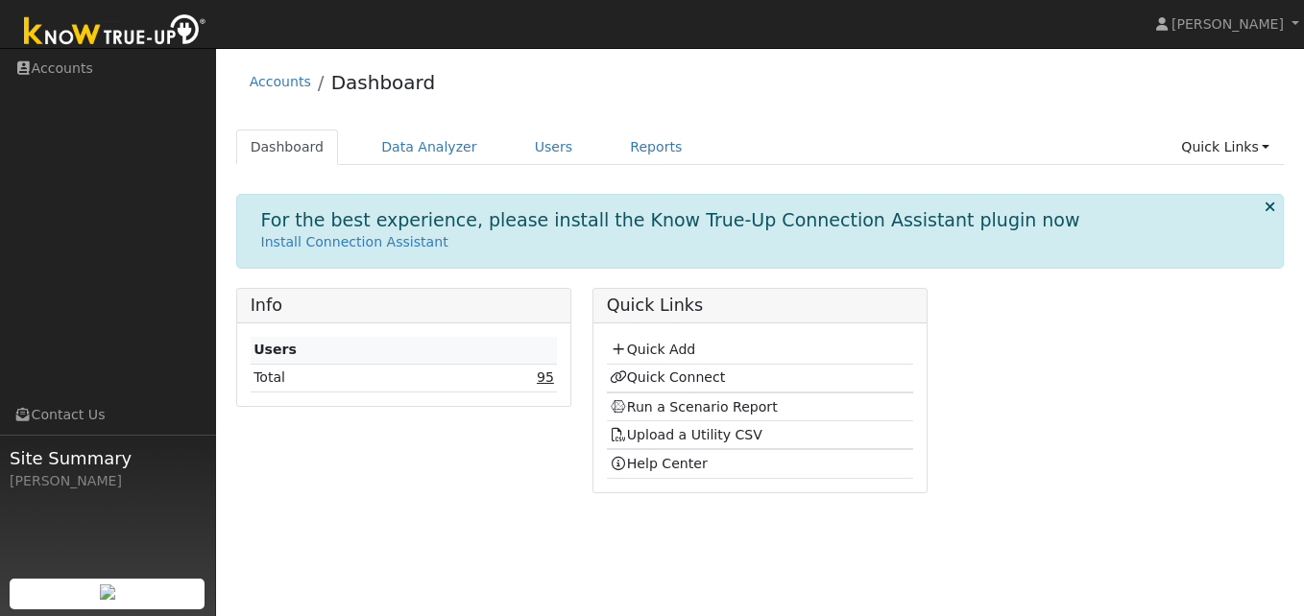
click at [550, 379] on link "95" at bounding box center [545, 377] width 17 height 15
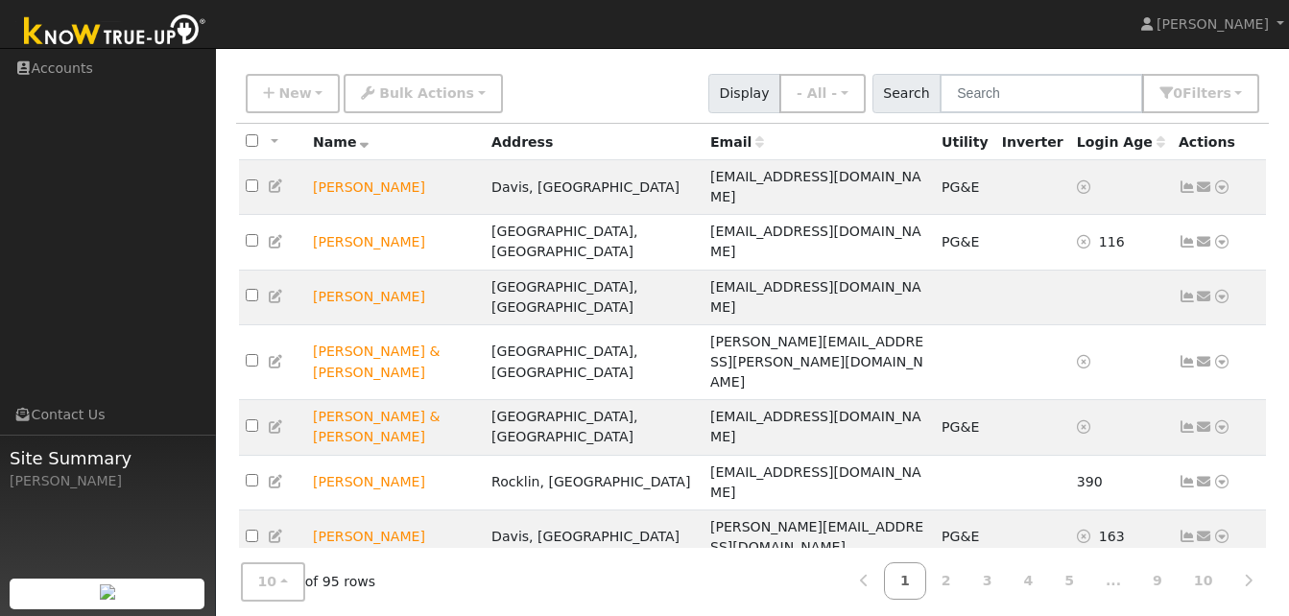
scroll to position [126, 0]
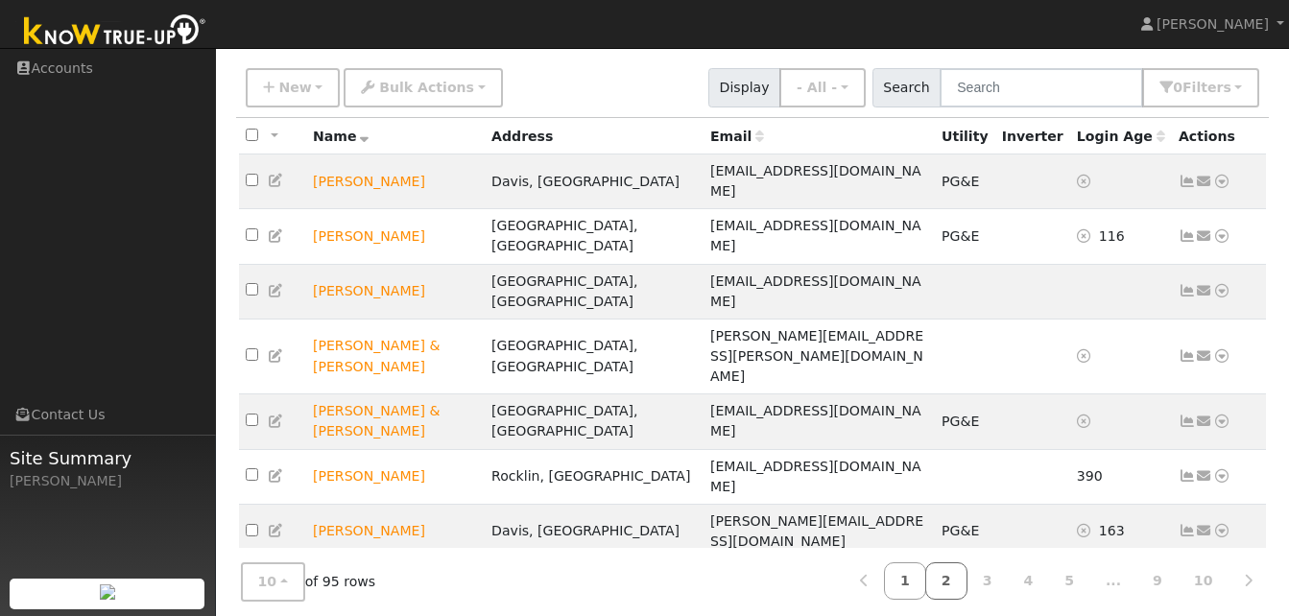
click at [968, 571] on link "2" at bounding box center [946, 580] width 42 height 37
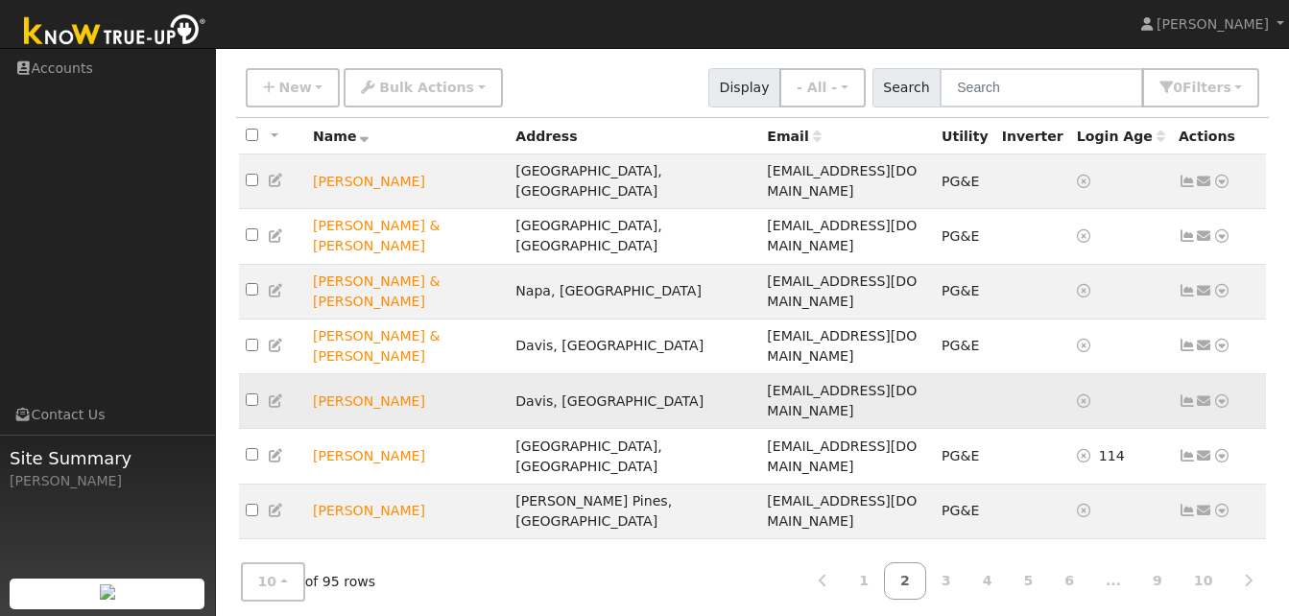
click at [1219, 395] on icon at bounding box center [1221, 401] width 17 height 13
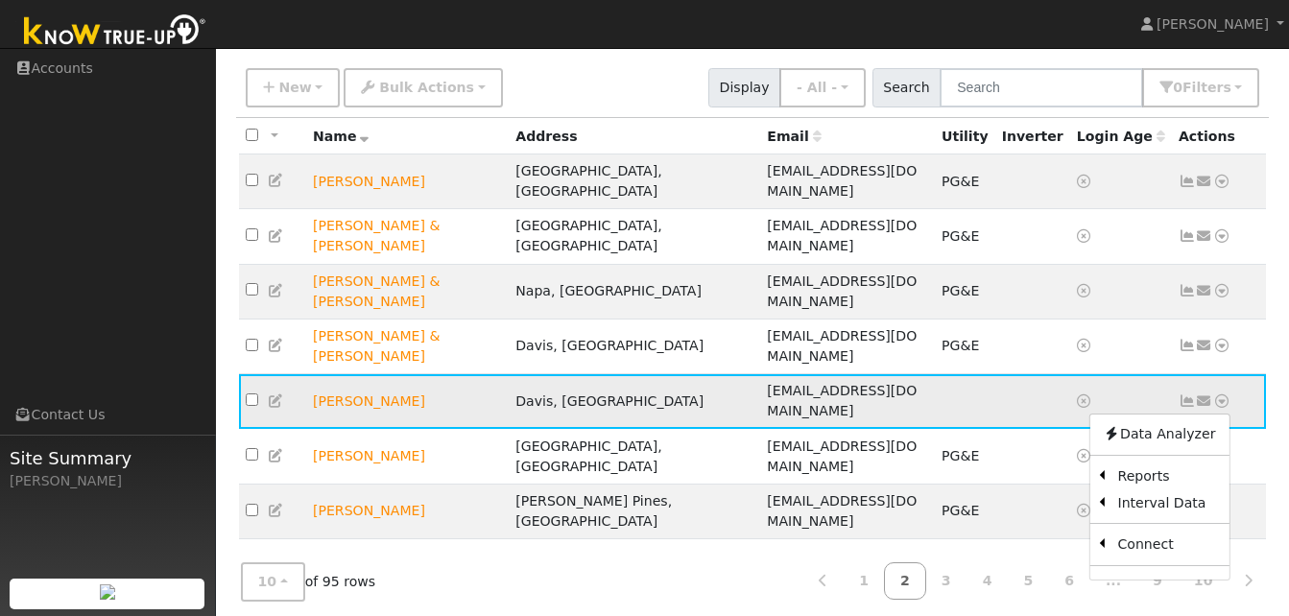
click at [362, 374] on td "Celia Chang" at bounding box center [407, 401] width 203 height 55
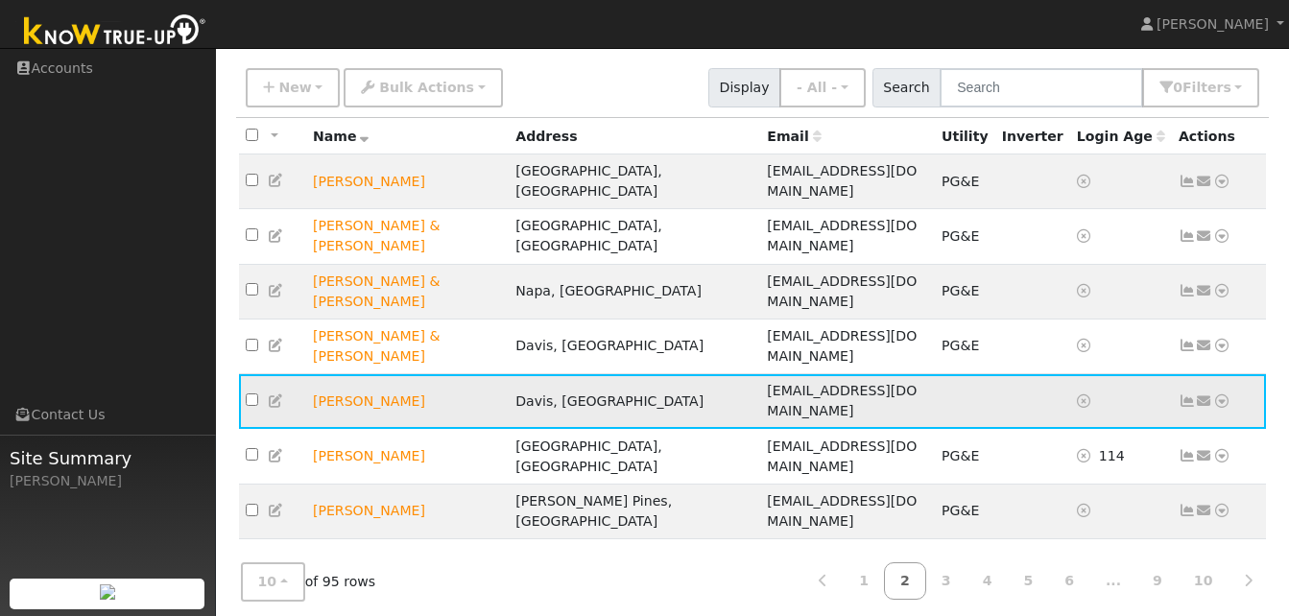
click at [270, 395] on icon at bounding box center [276, 401] width 17 height 13
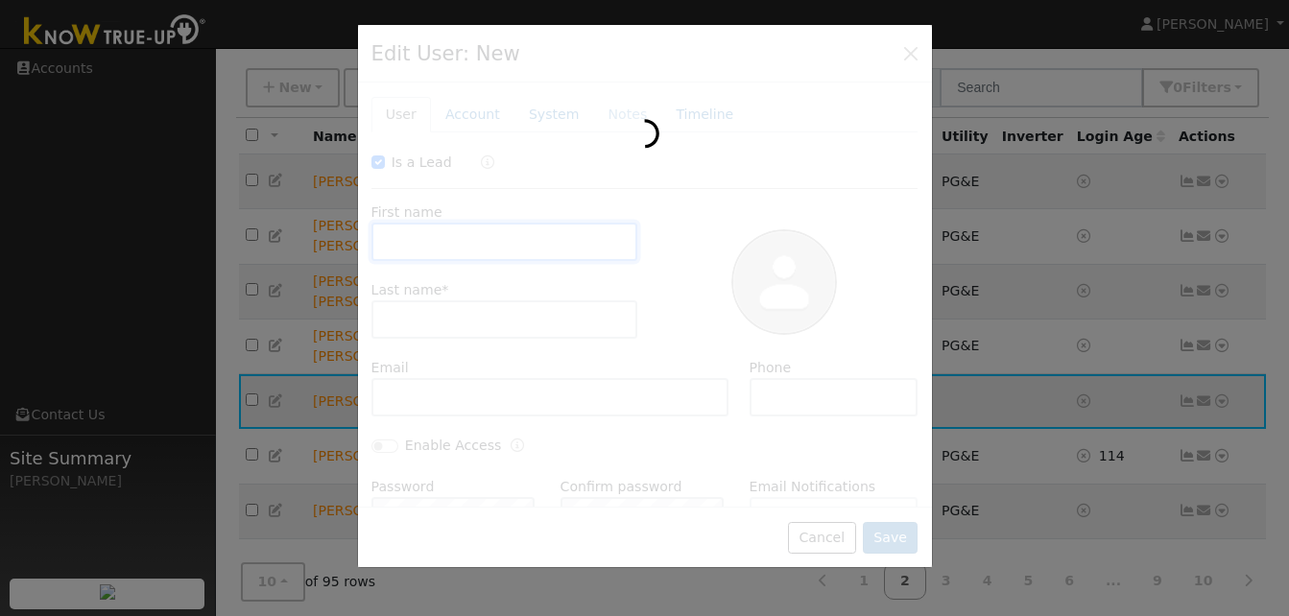
checkbox input "true"
type input "Celia"
type input "Chang"
type input "[EMAIL_ADDRESS][DOMAIN_NAME]"
type input "530-848-9423"
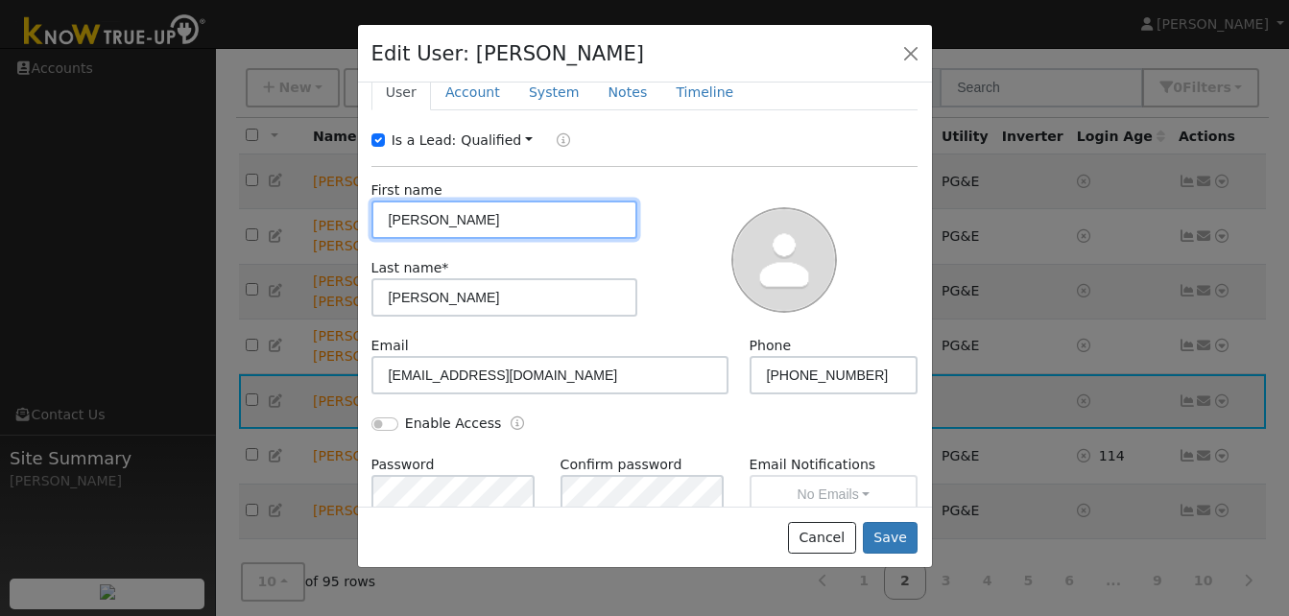
scroll to position [0, 0]
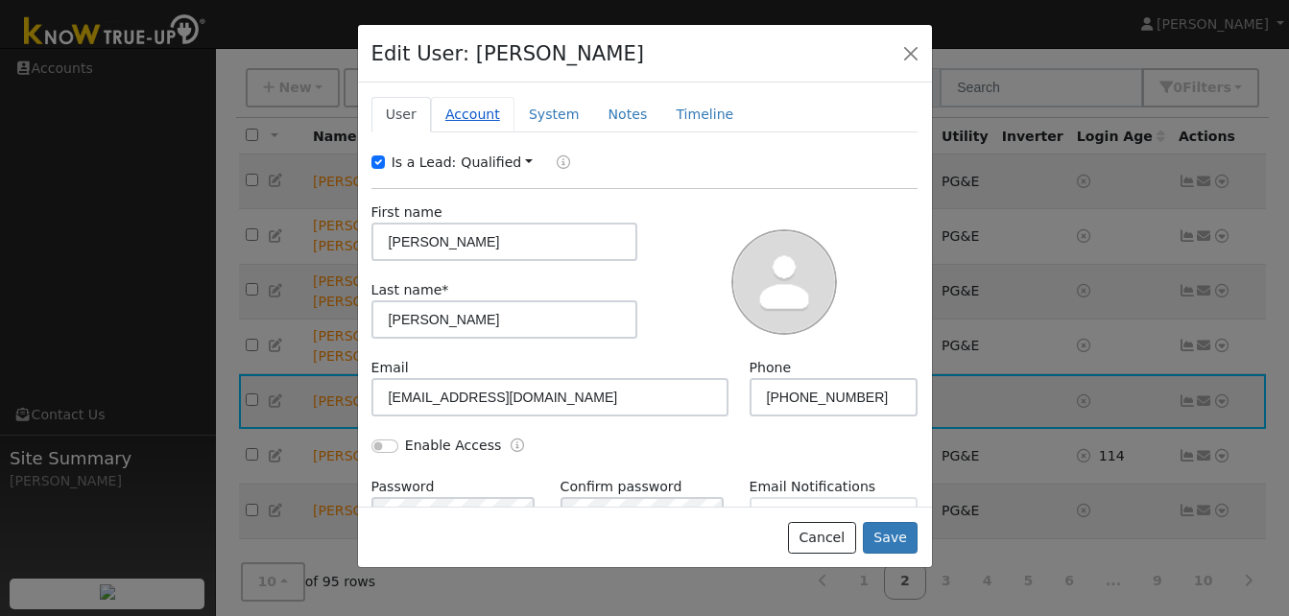
click at [478, 119] on link "Account" at bounding box center [473, 115] width 84 height 36
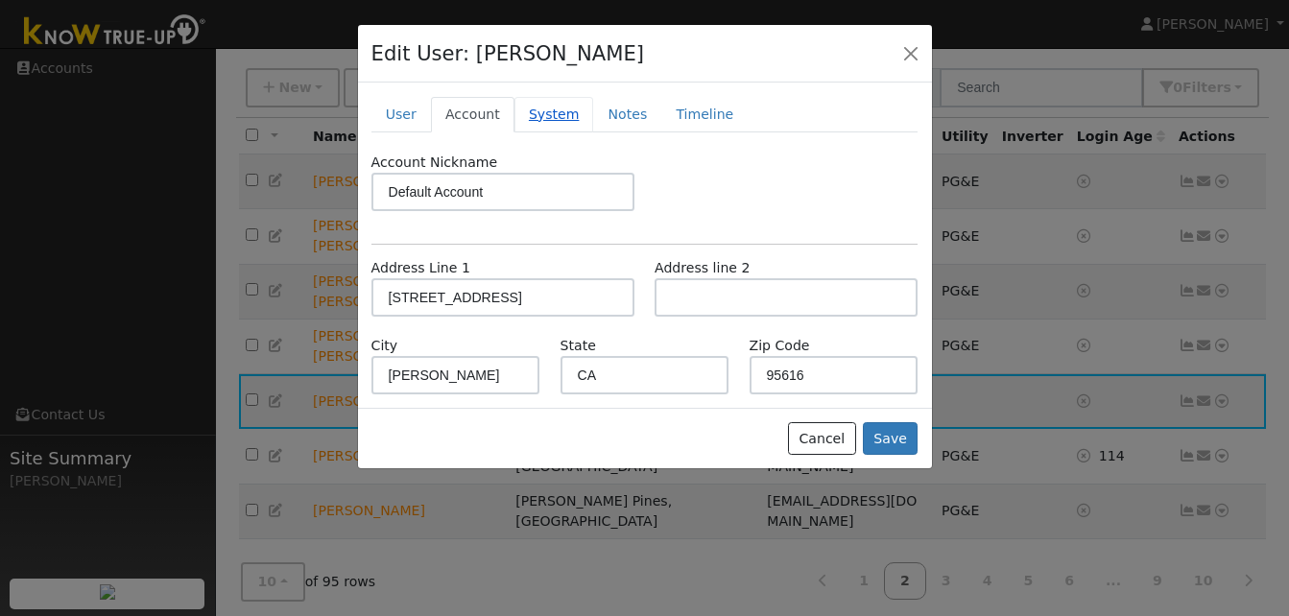
click at [543, 118] on link "System" at bounding box center [554, 115] width 80 height 36
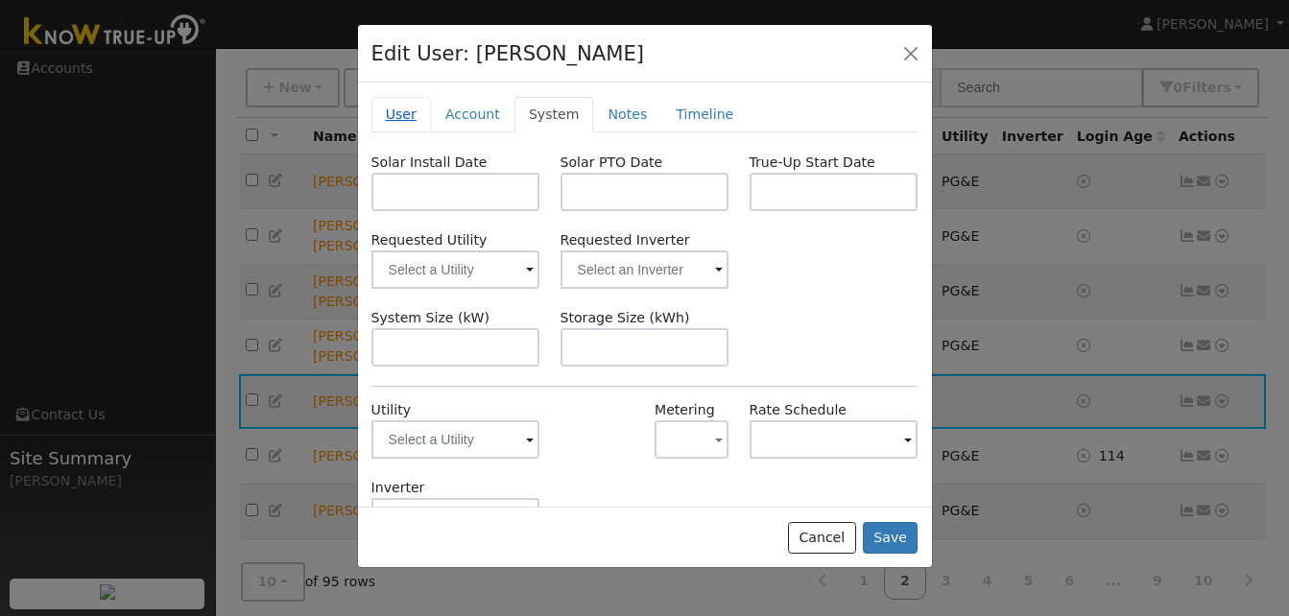
click at [403, 123] on link "User" at bounding box center [401, 115] width 60 height 36
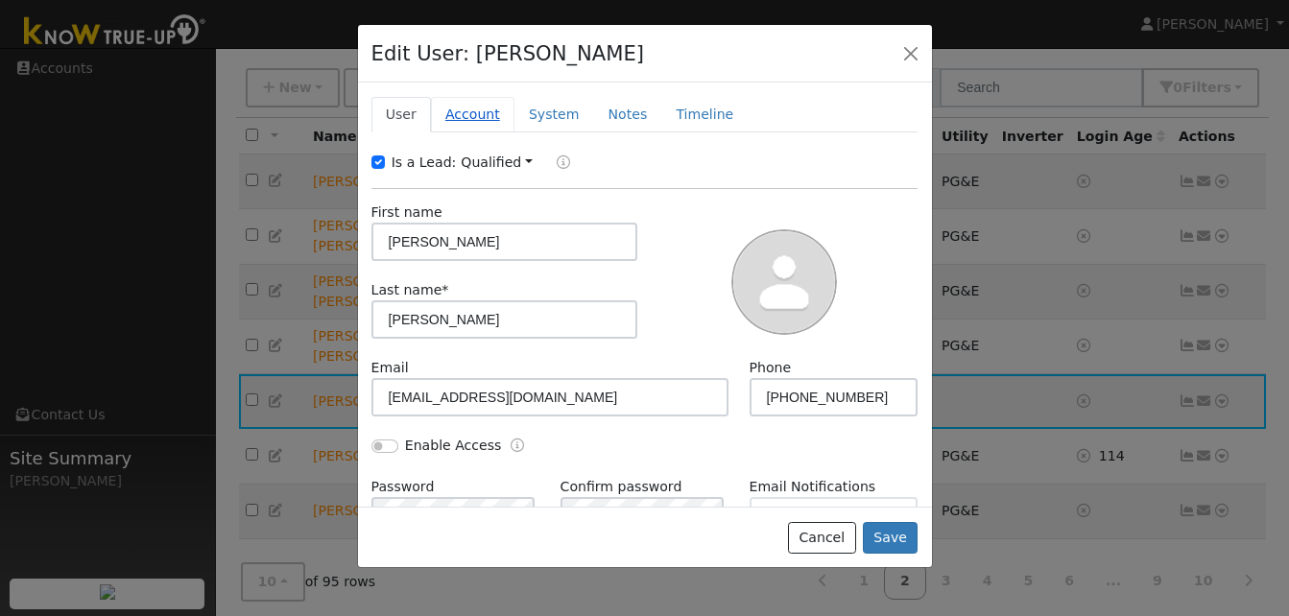
click at [471, 115] on link "Account" at bounding box center [473, 115] width 84 height 36
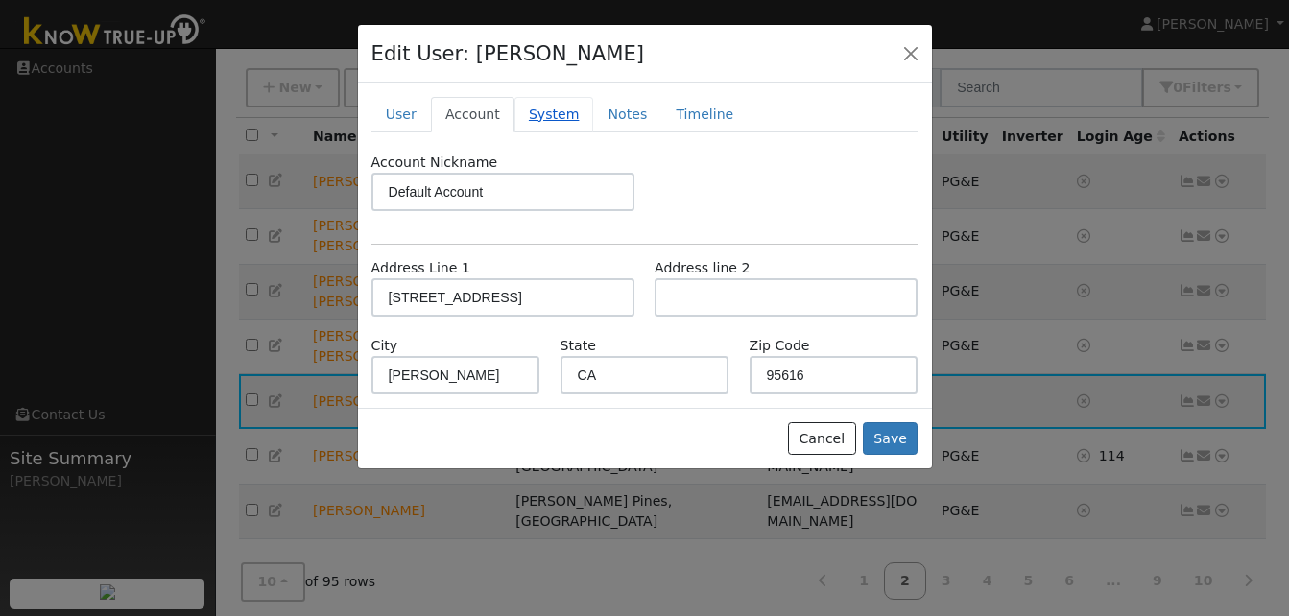
click at [552, 122] on link "System" at bounding box center [554, 115] width 80 height 36
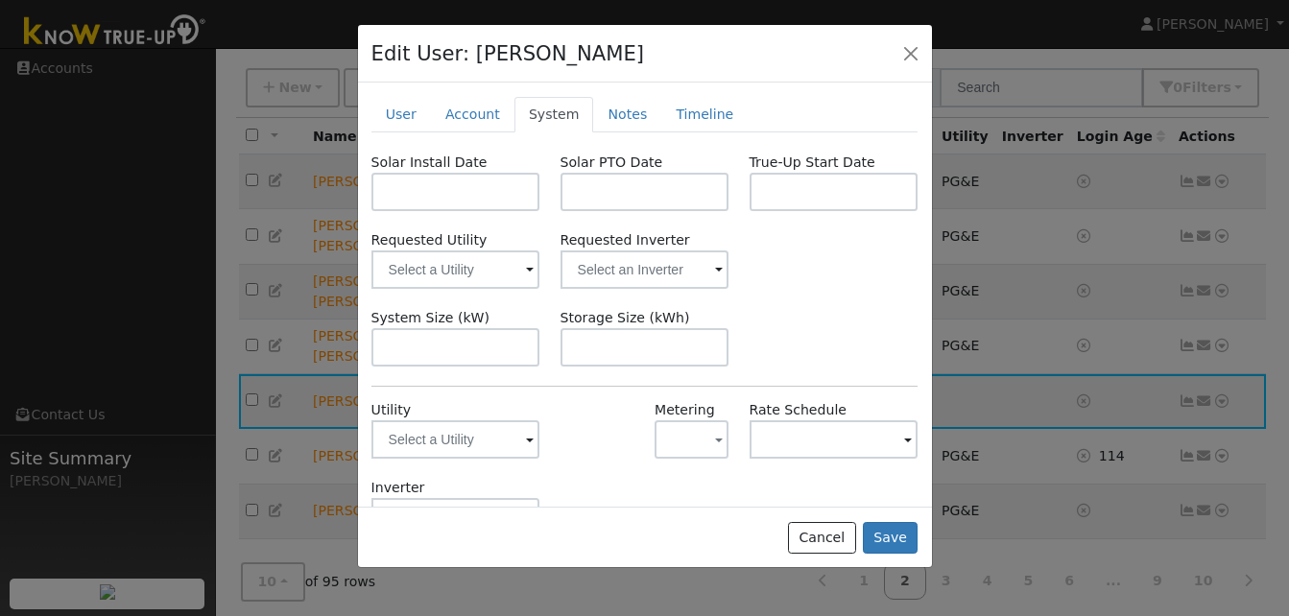
click at [526, 437] on span at bounding box center [530, 441] width 8 height 22
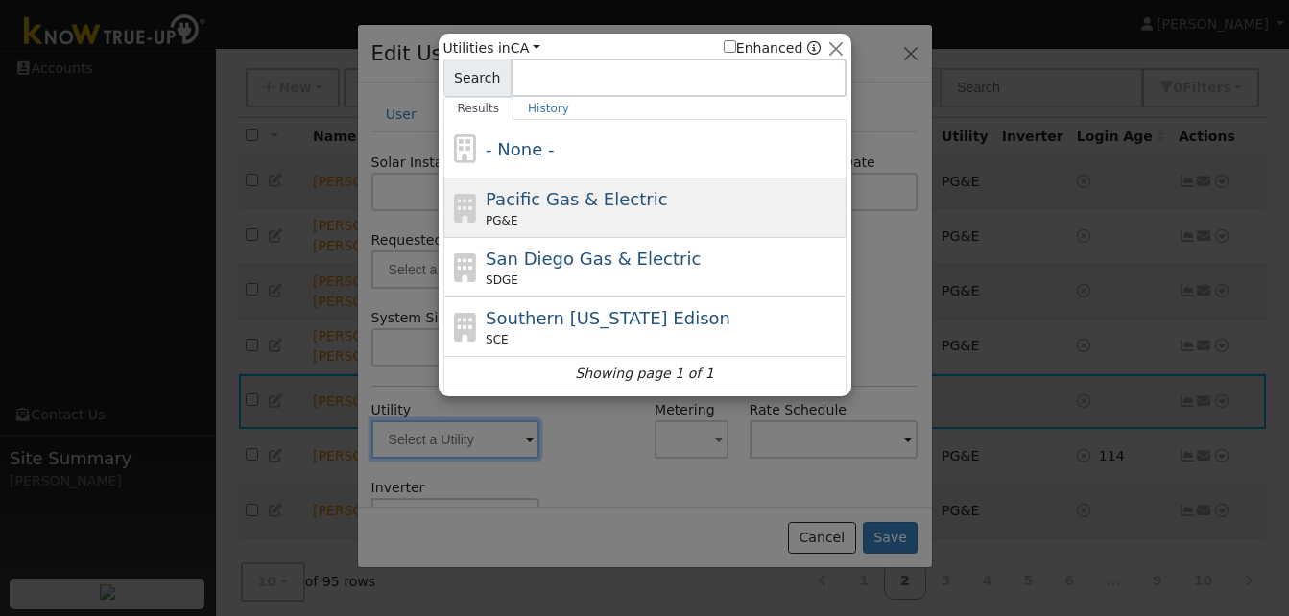
click at [517, 209] on span "Pacific Gas & Electric" at bounding box center [576, 199] width 181 height 20
type input "PG&E"
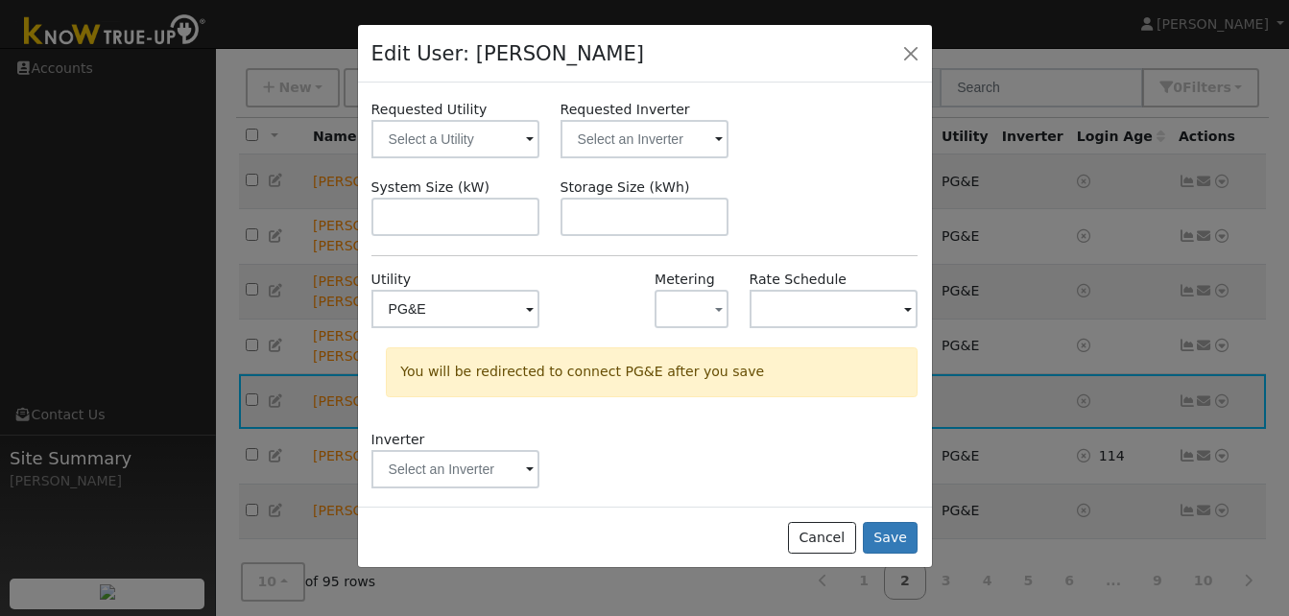
scroll to position [134, 0]
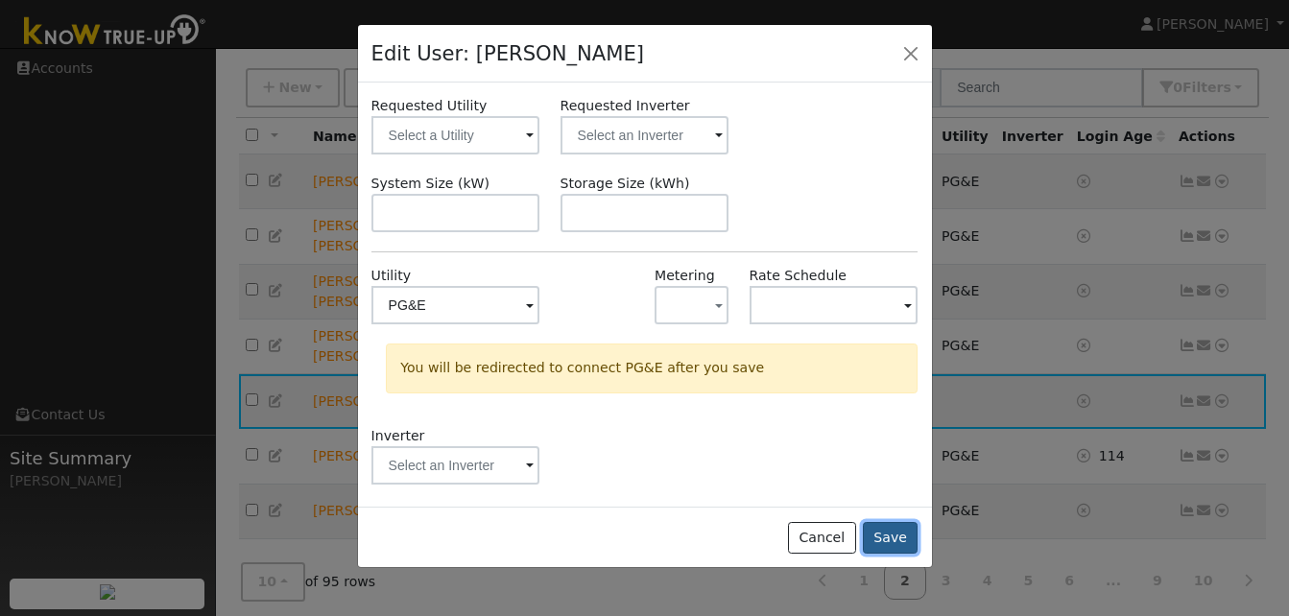
click at [891, 538] on button "Save" at bounding box center [891, 538] width 56 height 33
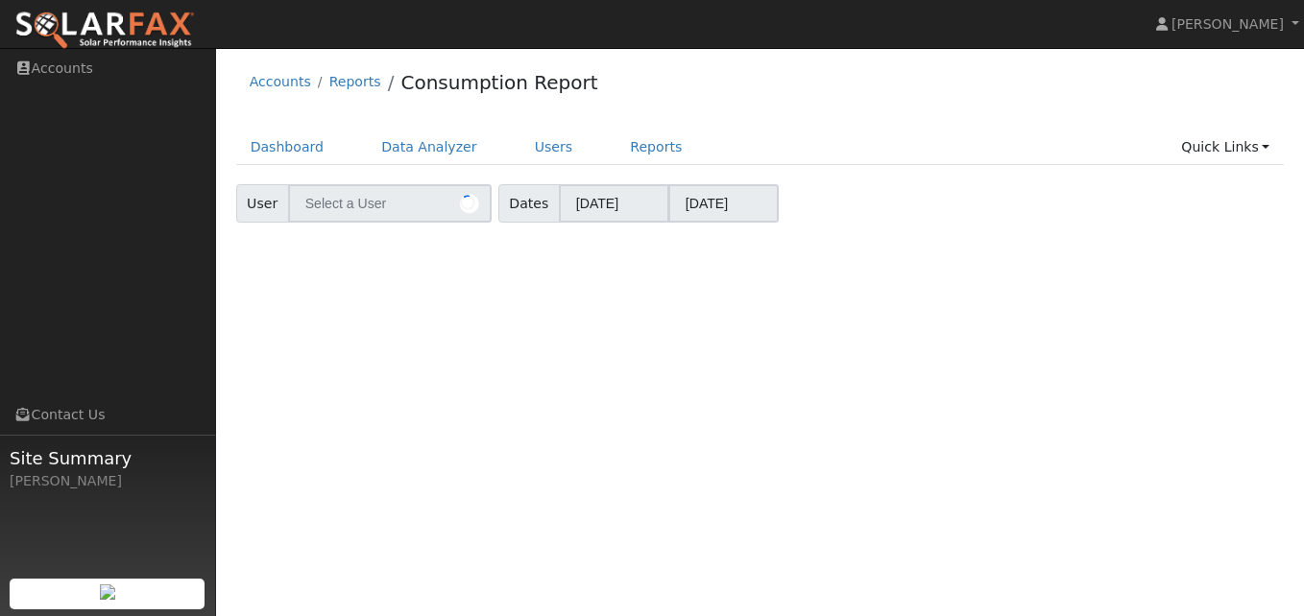
type input "[PERSON_NAME]"
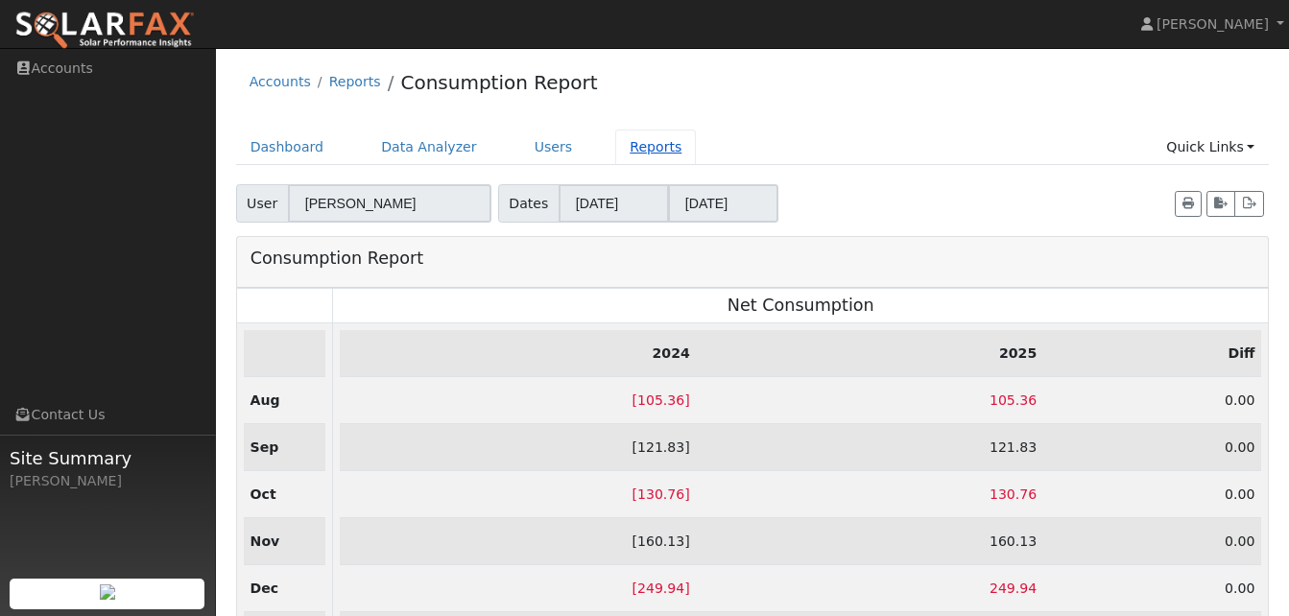
click at [631, 144] on link "Reports" at bounding box center [655, 148] width 81 height 36
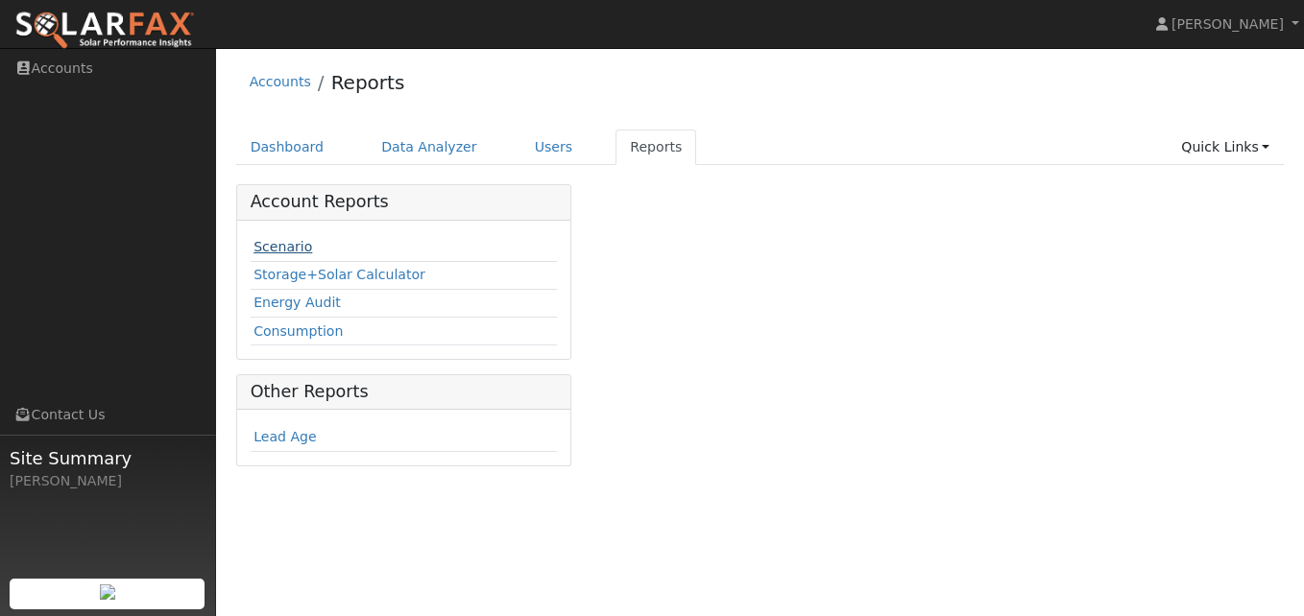
click at [290, 250] on link "Scenario" at bounding box center [282, 246] width 59 height 15
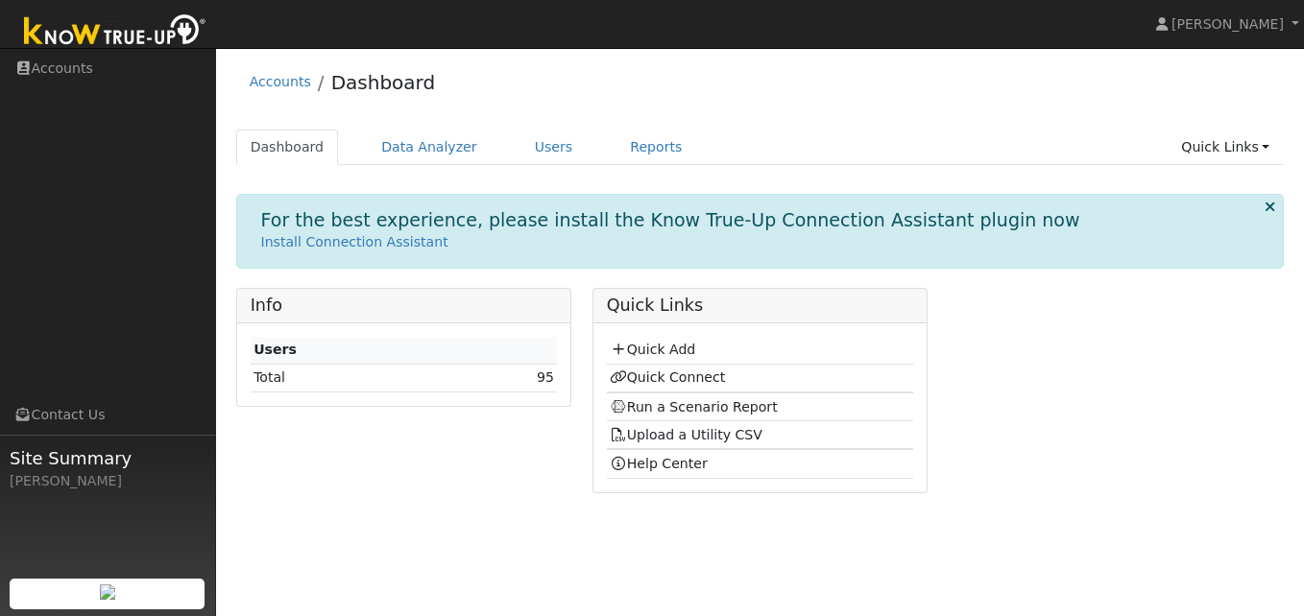
click at [285, 226] on h1 "For the best experience, please install the Know True-Up Connection Assistant p…" at bounding box center [670, 220] width 819 height 22
click at [551, 381] on link "95" at bounding box center [545, 377] width 17 height 15
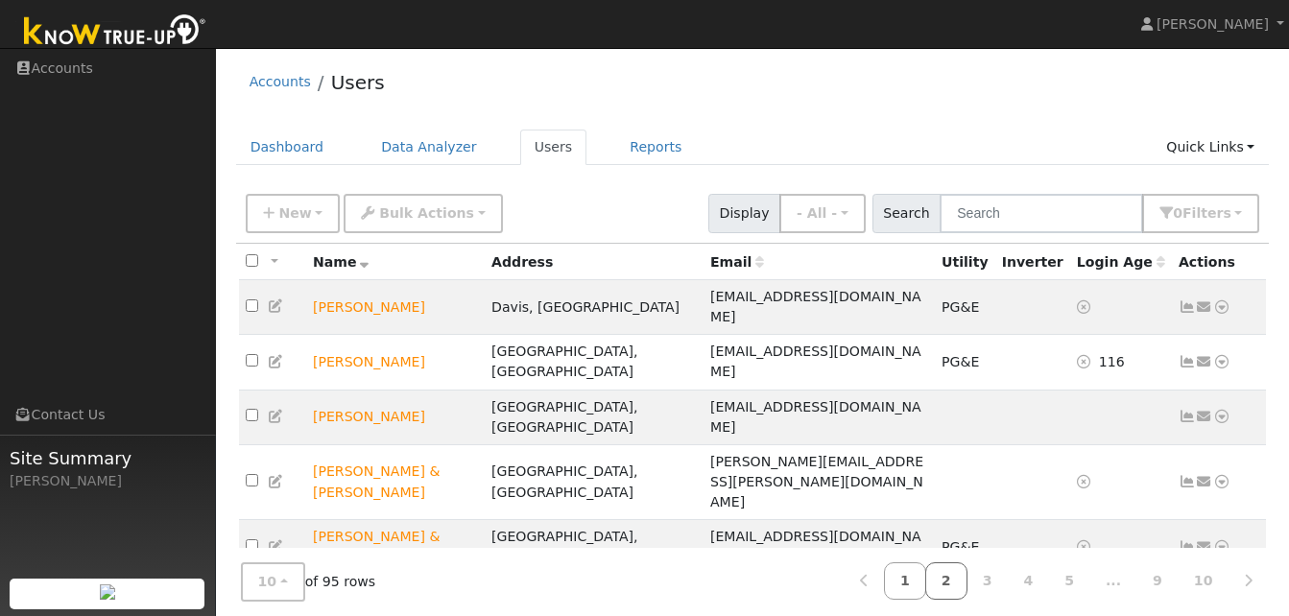
click at [967, 579] on link "2" at bounding box center [946, 580] width 42 height 37
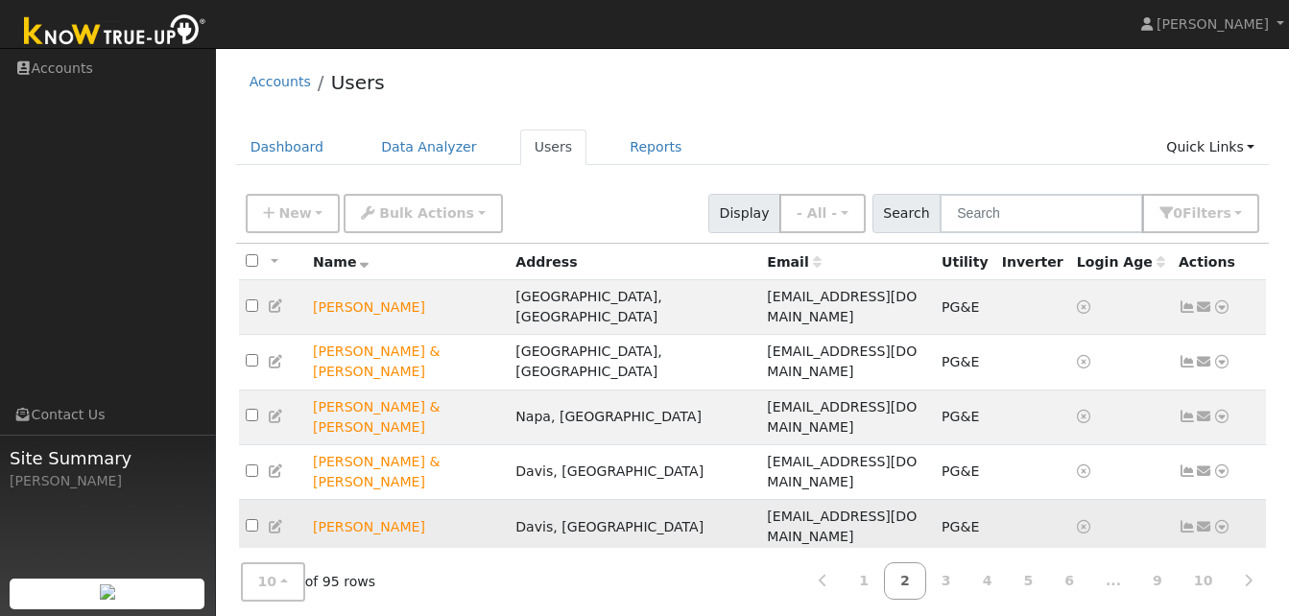
click at [1184, 520] on icon at bounding box center [1187, 526] width 17 height 13
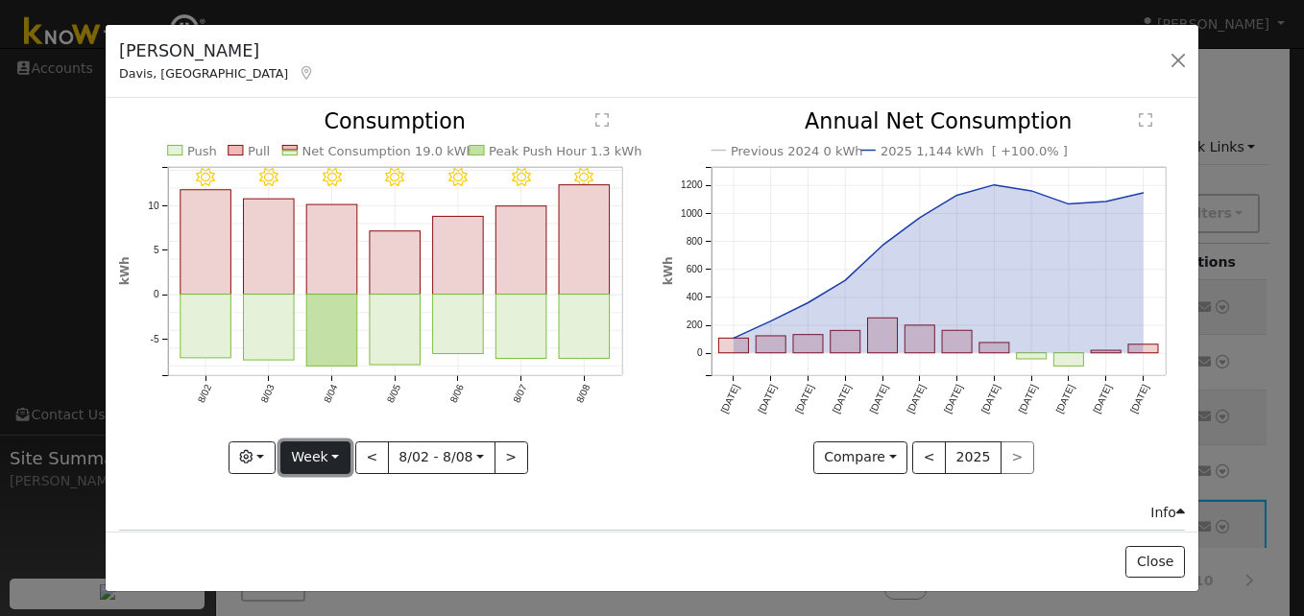
click at [338, 450] on button "Week" at bounding box center [315, 458] width 70 height 33
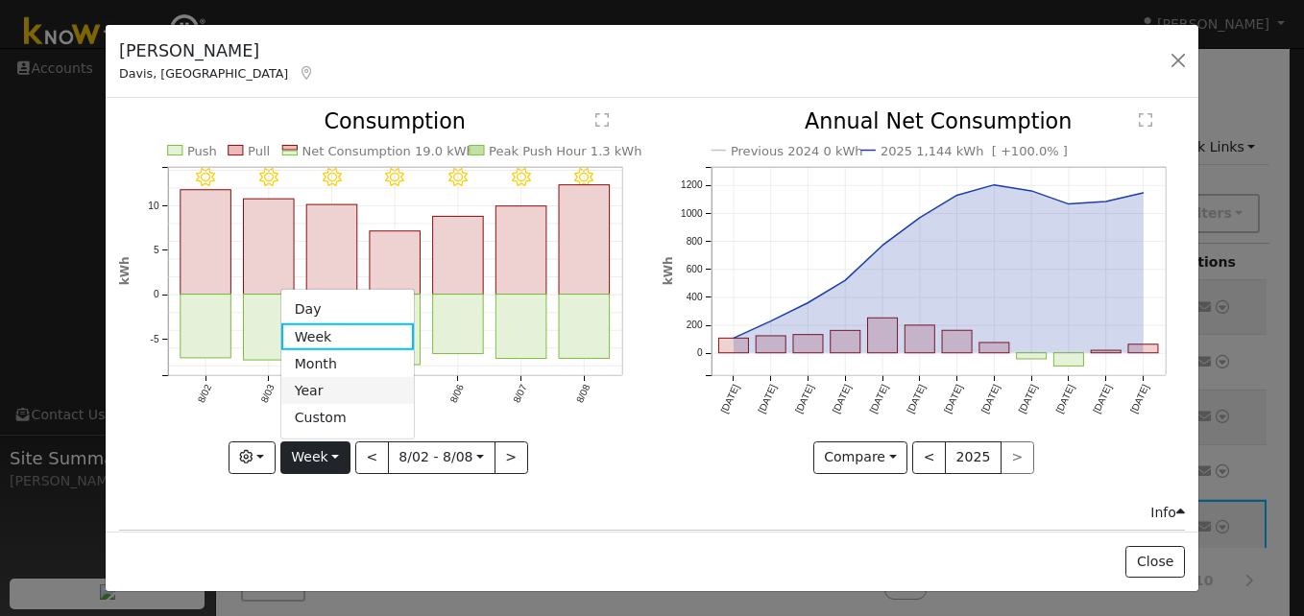
click at [311, 388] on link "Year" at bounding box center [347, 390] width 133 height 27
type input "2024-08-01"
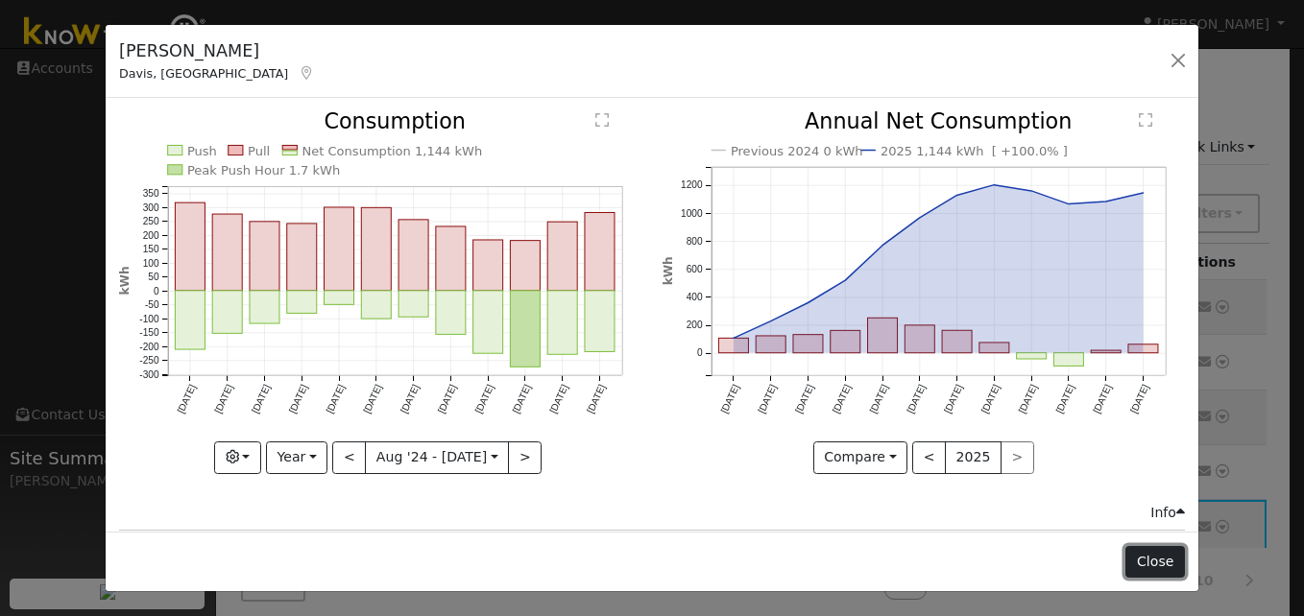
click at [1153, 558] on button "Close" at bounding box center [1154, 562] width 59 height 33
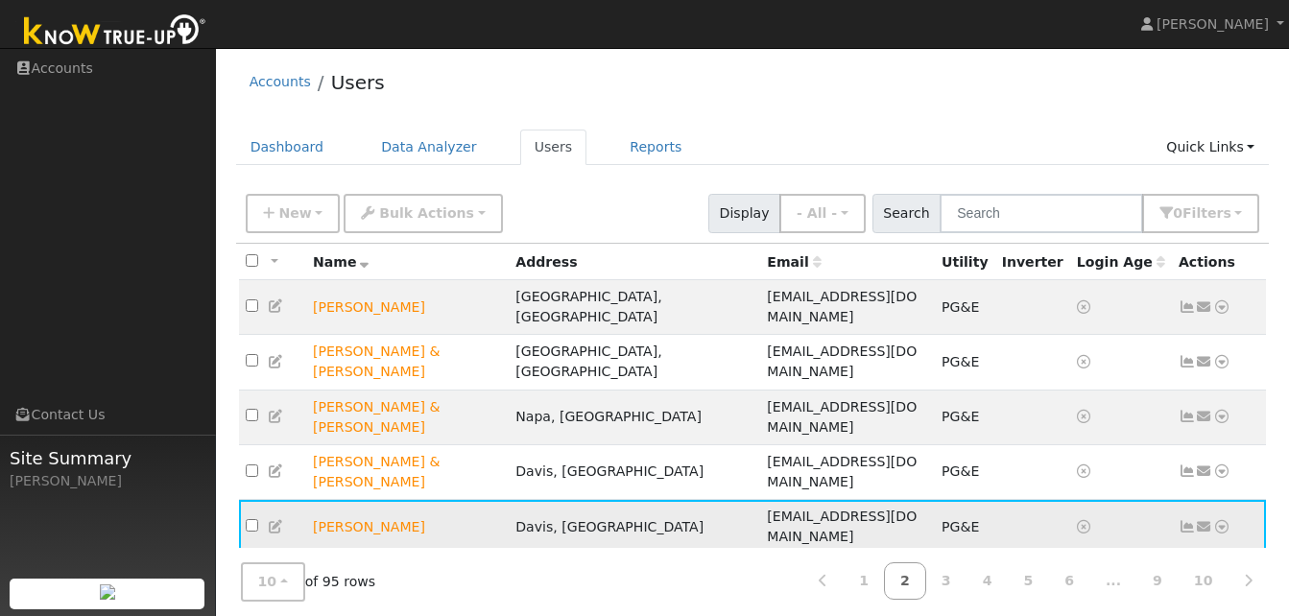
click at [1222, 520] on icon at bounding box center [1221, 526] width 17 height 13
click at [1040, 590] on link "Scenario" at bounding box center [1064, 603] width 143 height 27
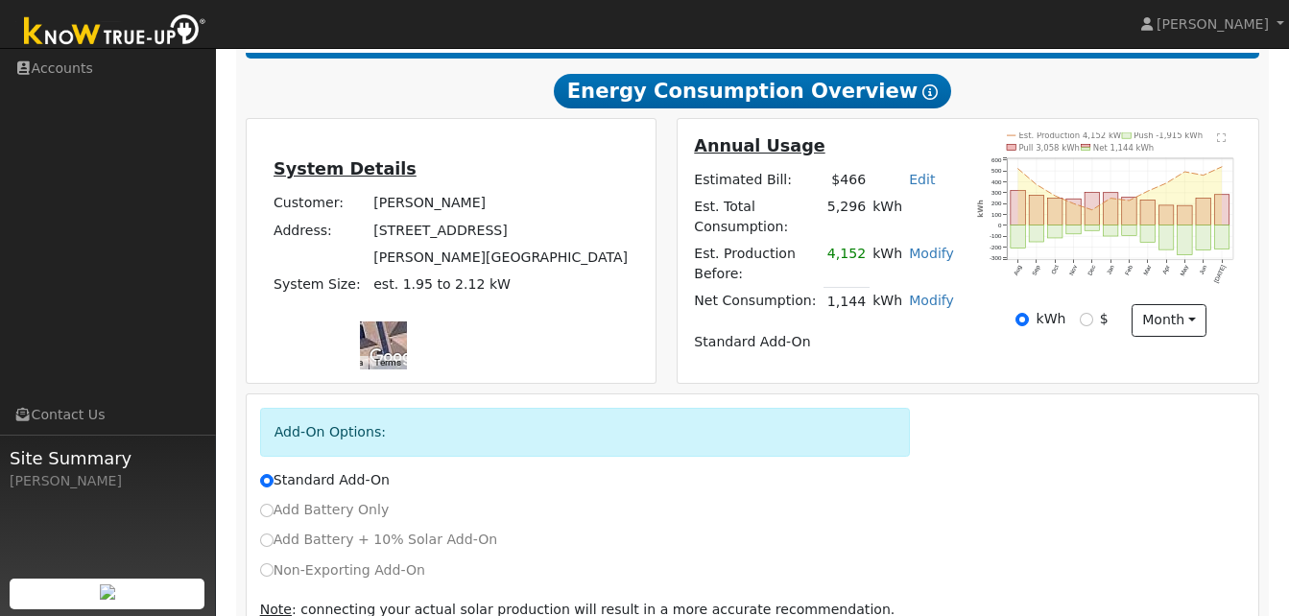
scroll to position [338, 0]
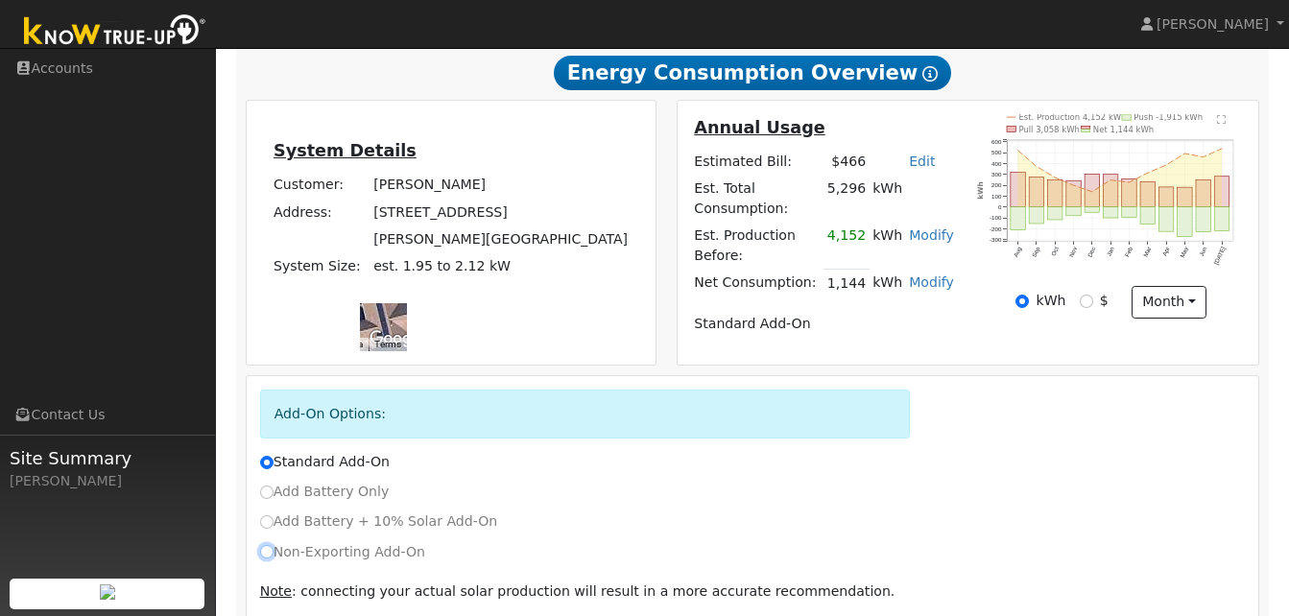
click at [270, 545] on input "Non-Exporting Add-On" at bounding box center [266, 551] width 13 height 13
radio input "true"
radio input "false"
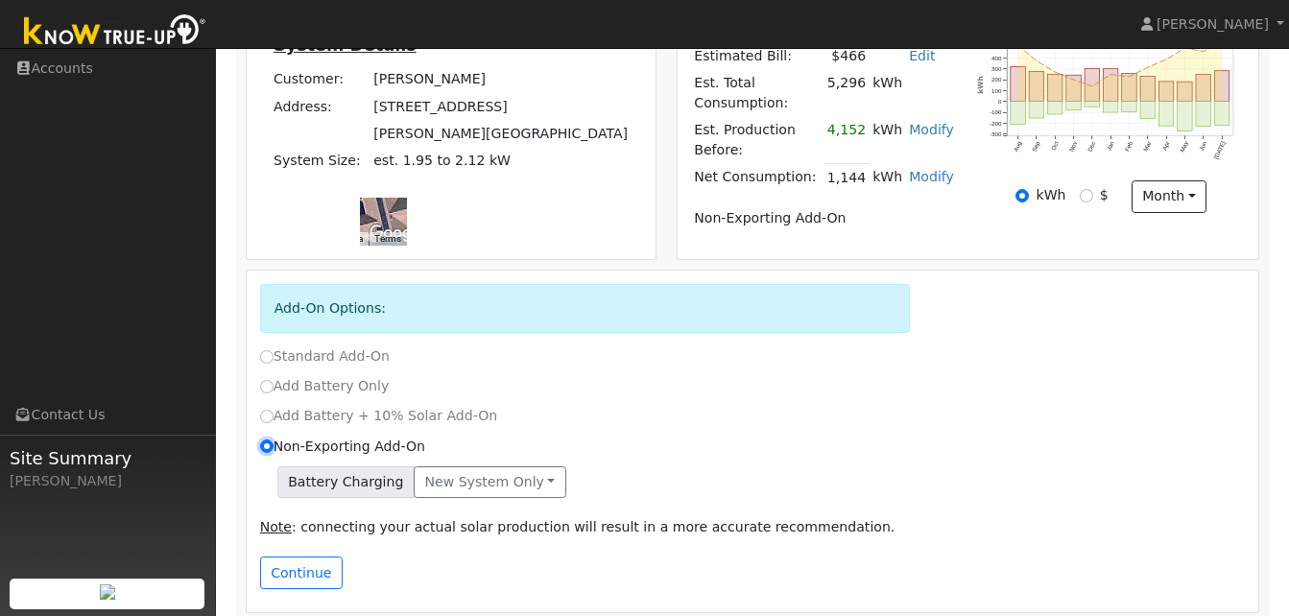
scroll to position [449, 0]
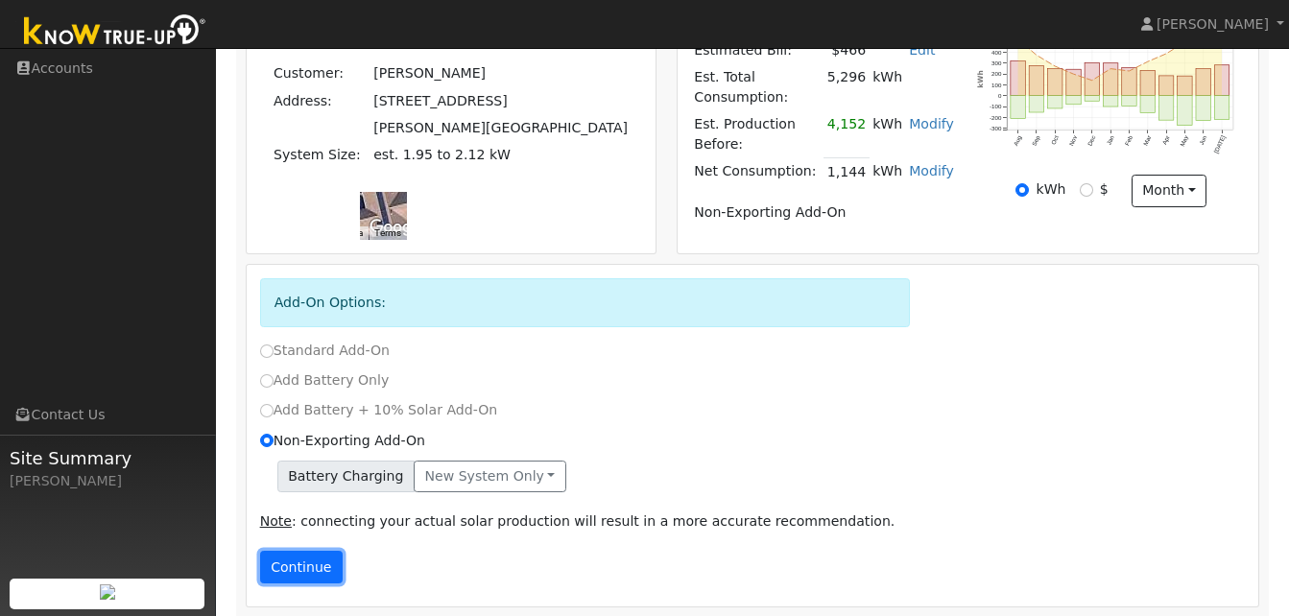
click at [317, 552] on button "Continue" at bounding box center [301, 567] width 83 height 33
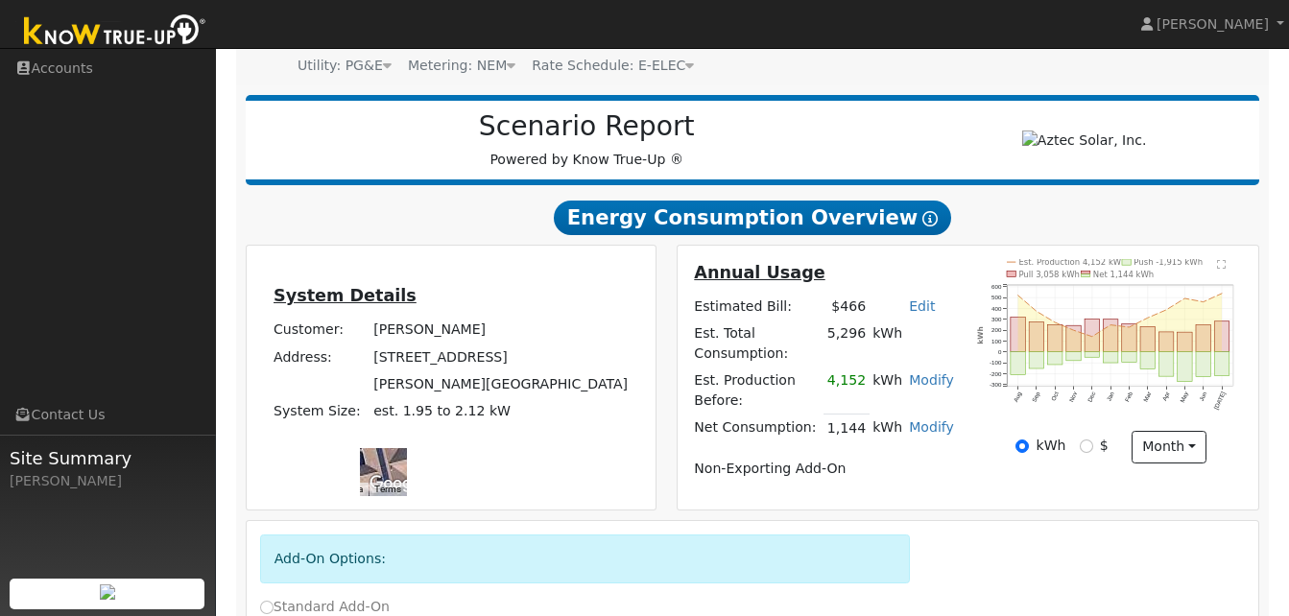
scroll to position [185, 0]
